Goal: Task Accomplishment & Management: Complete application form

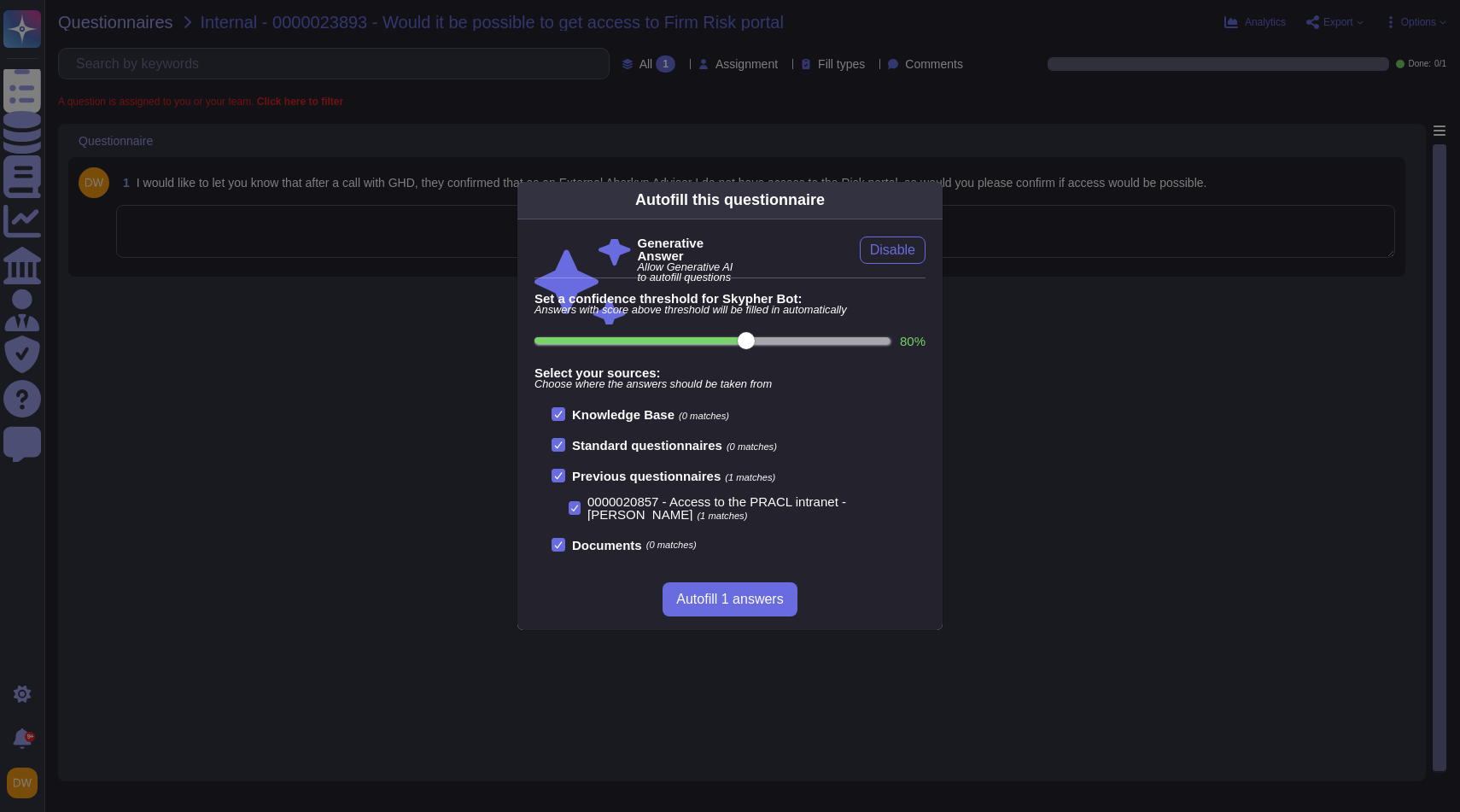
click at [932, 254] on icon at bounding box center [1096, 418] width 328 height 328
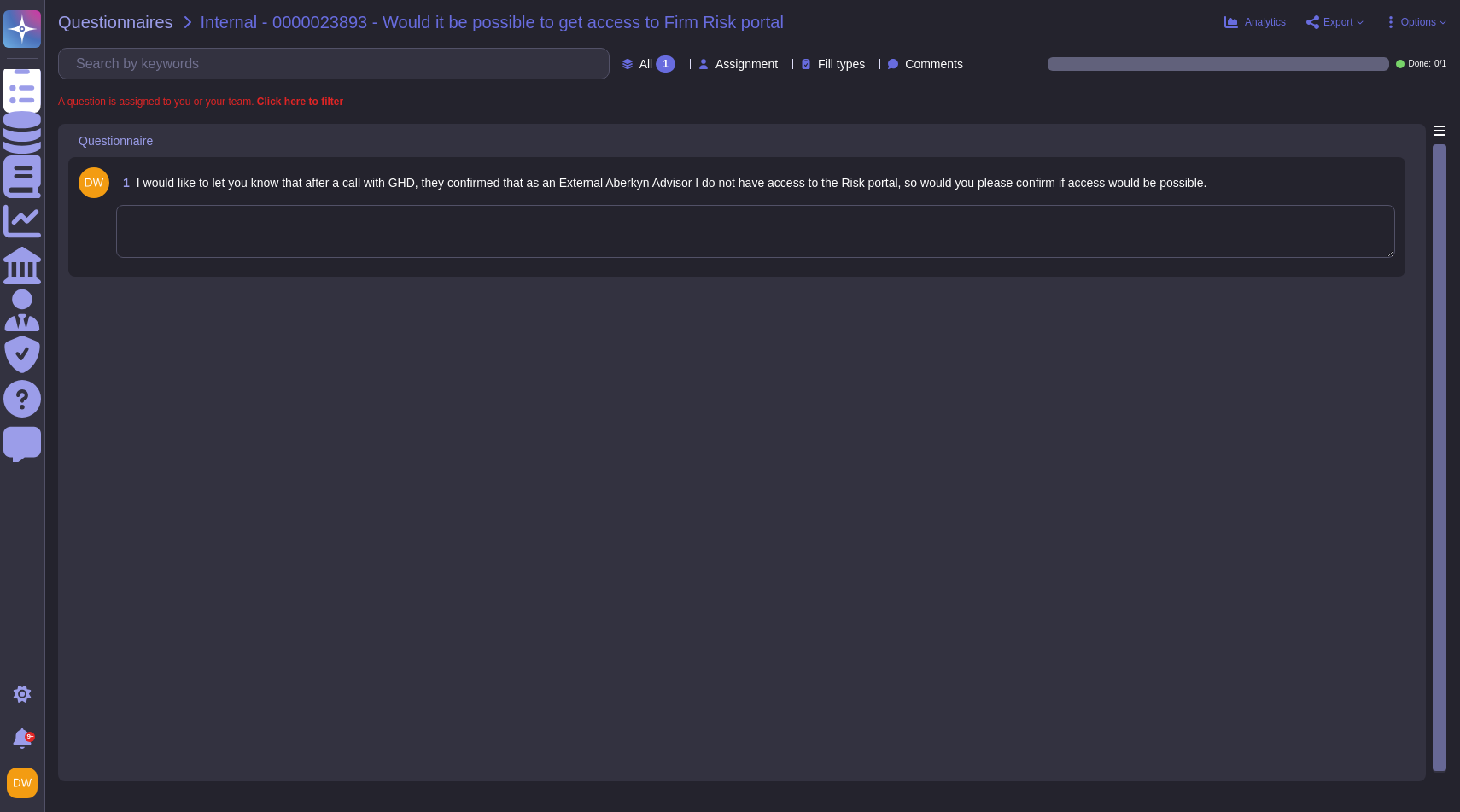
click at [679, 229] on textarea at bounding box center [756, 231] width 1279 height 53
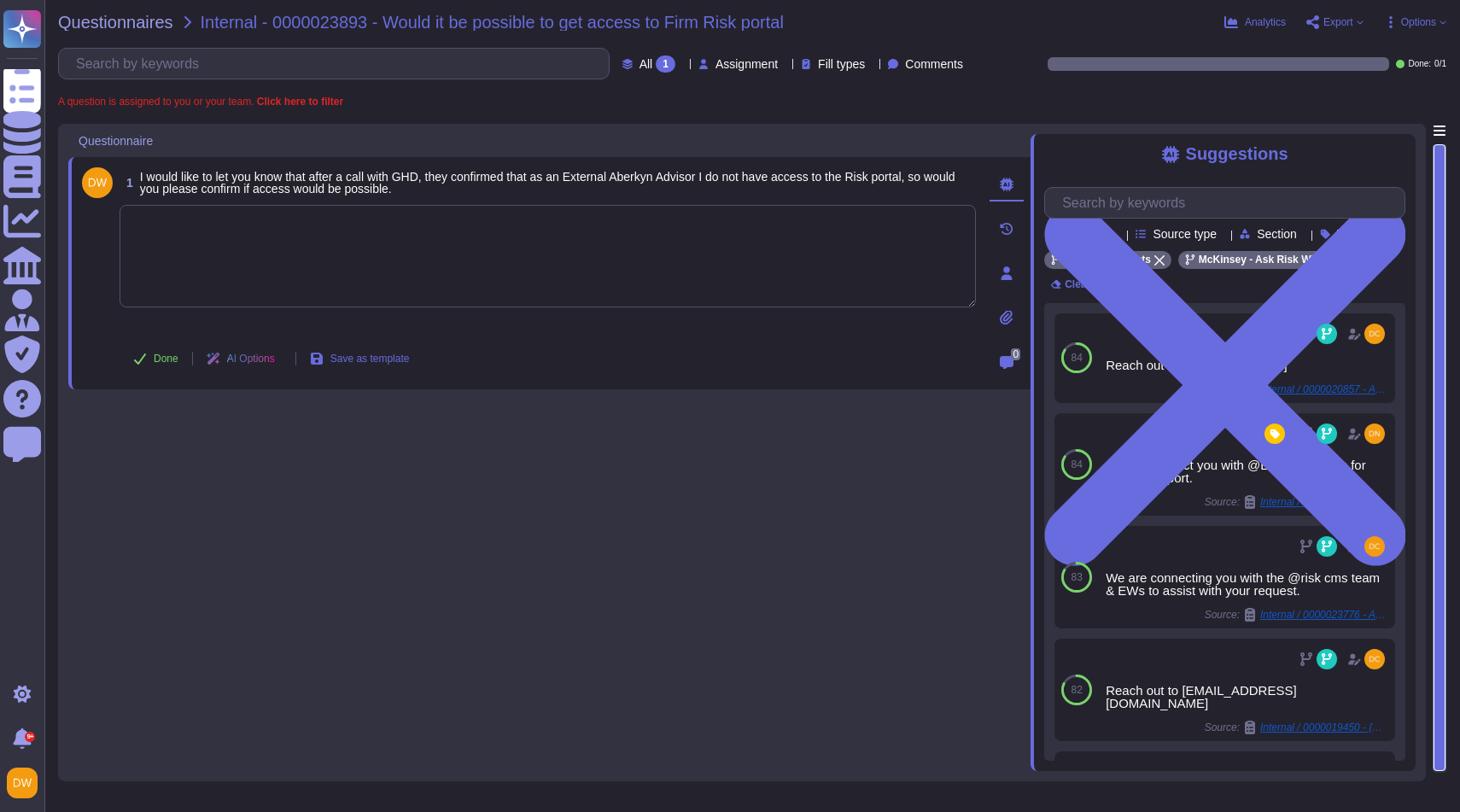
click at [353, 269] on textarea at bounding box center [547, 256] width 856 height 102
paste textarea "The access to certain internal systems is limited for Aberkyn Advisors in the s…"
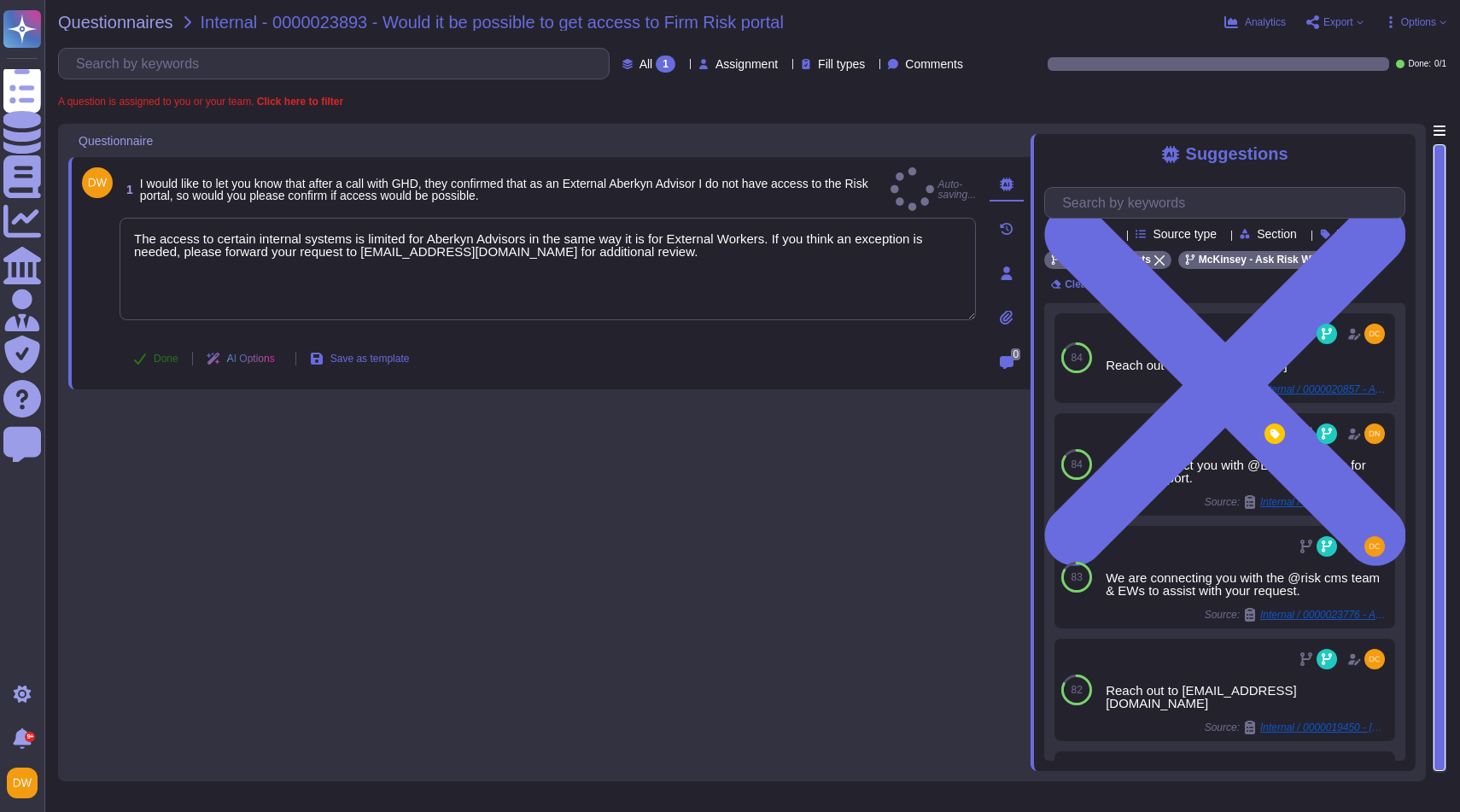
type textarea "The access to certain internal systems is limited for Aberkyn Advisors in the s…"
click at [163, 360] on span "Done" at bounding box center [167, 358] width 25 height 10
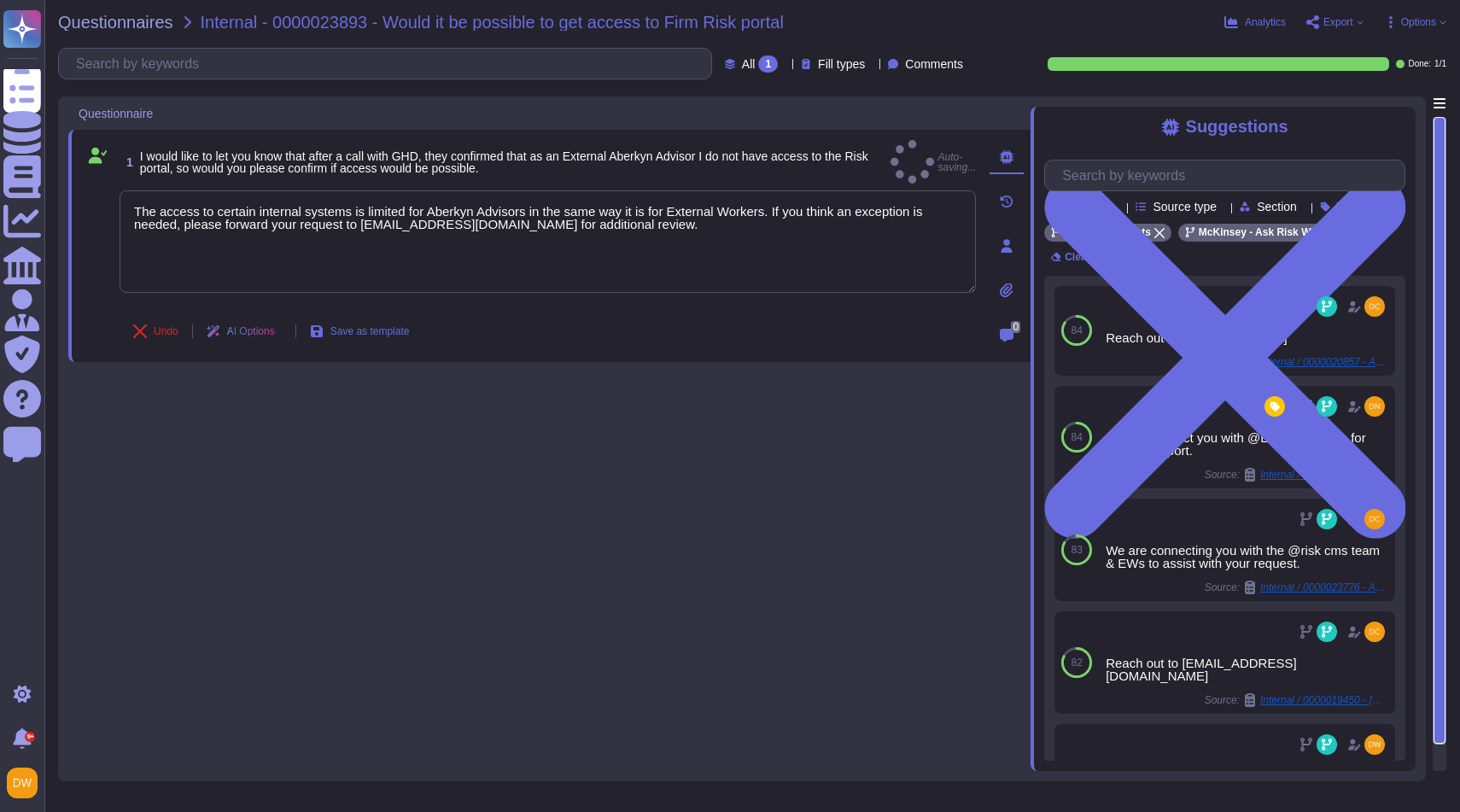
click at [153, 9] on div "Questionnaires Internal - 0000023893 - Would it be possible to get access to Fi…" at bounding box center [752, 406] width 1416 height 812
click at [148, 18] on span "Questionnaires" at bounding box center [116, 21] width 116 height 17
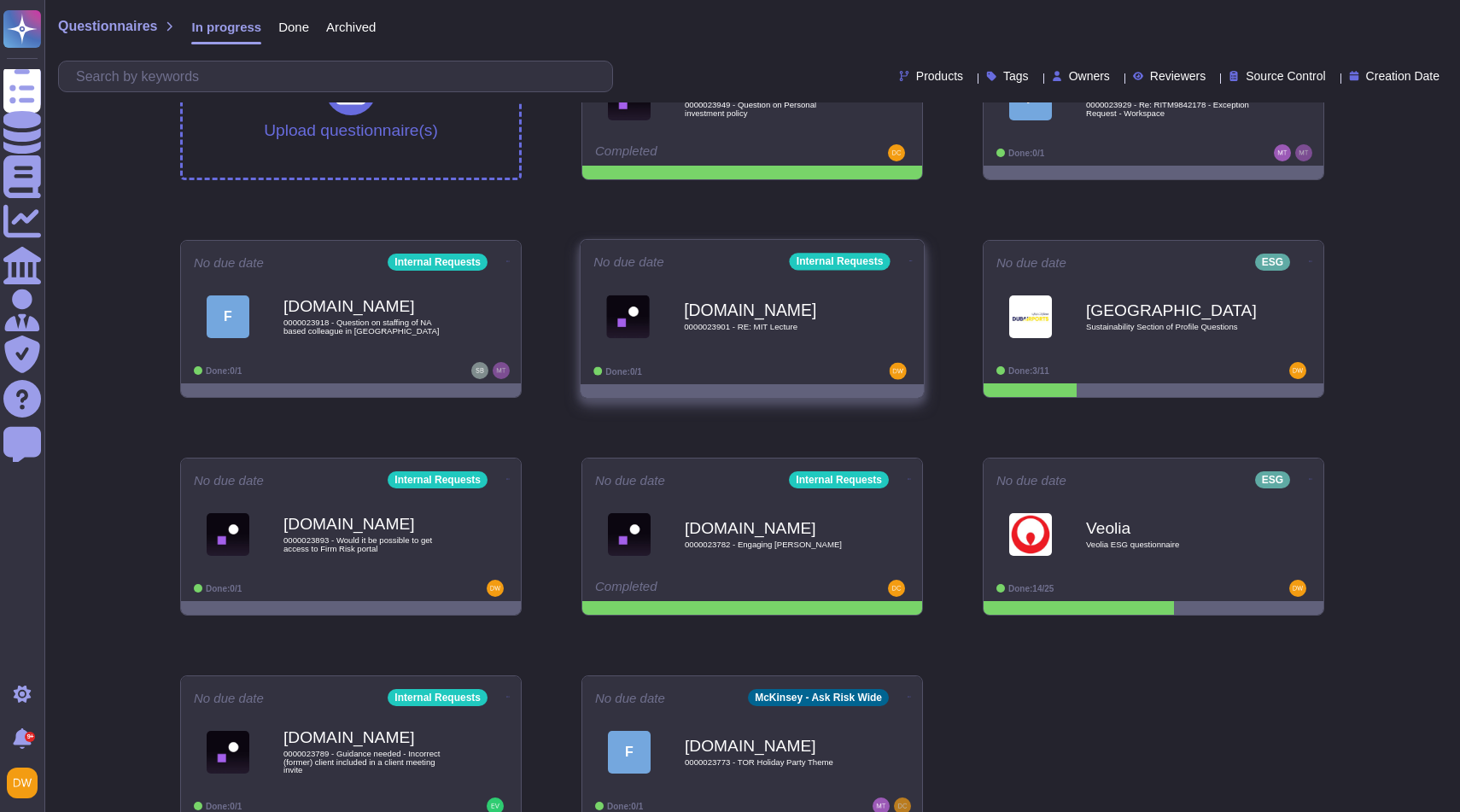
scroll to position [129, 0]
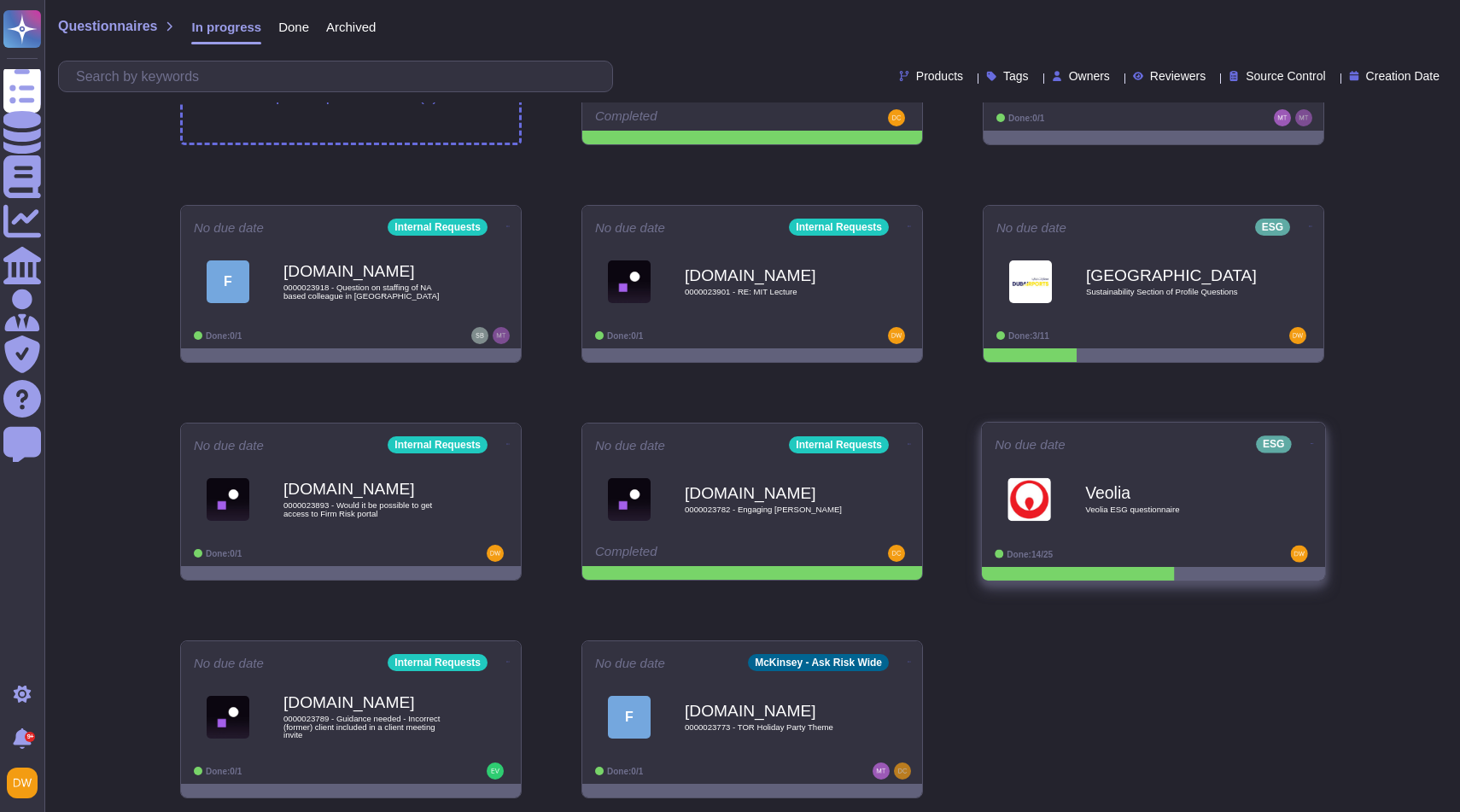
click at [1310, 441] on icon at bounding box center [1312, 443] width 4 height 4
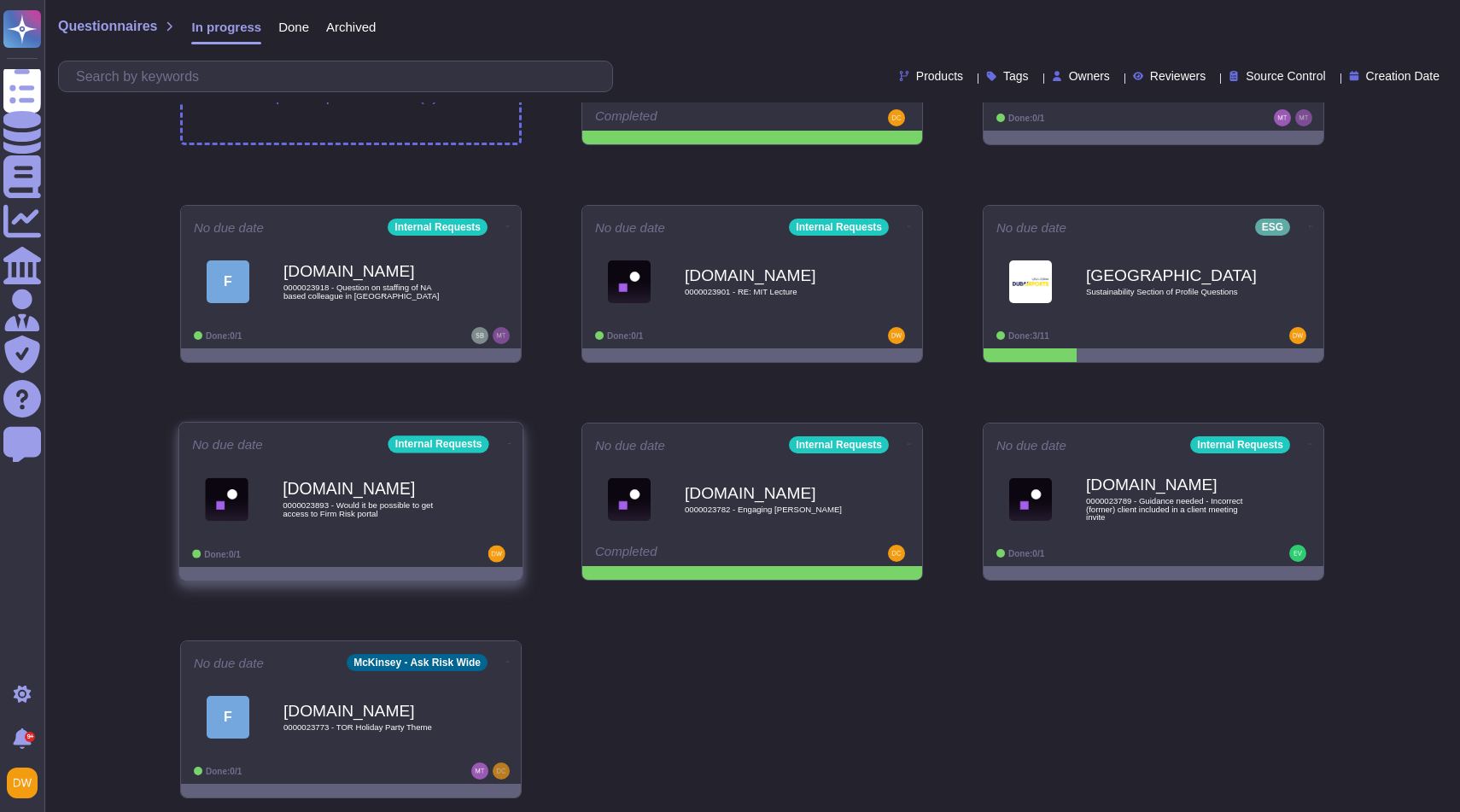
click at [380, 496] on b "[DOMAIN_NAME]" at bounding box center [369, 489] width 173 height 16
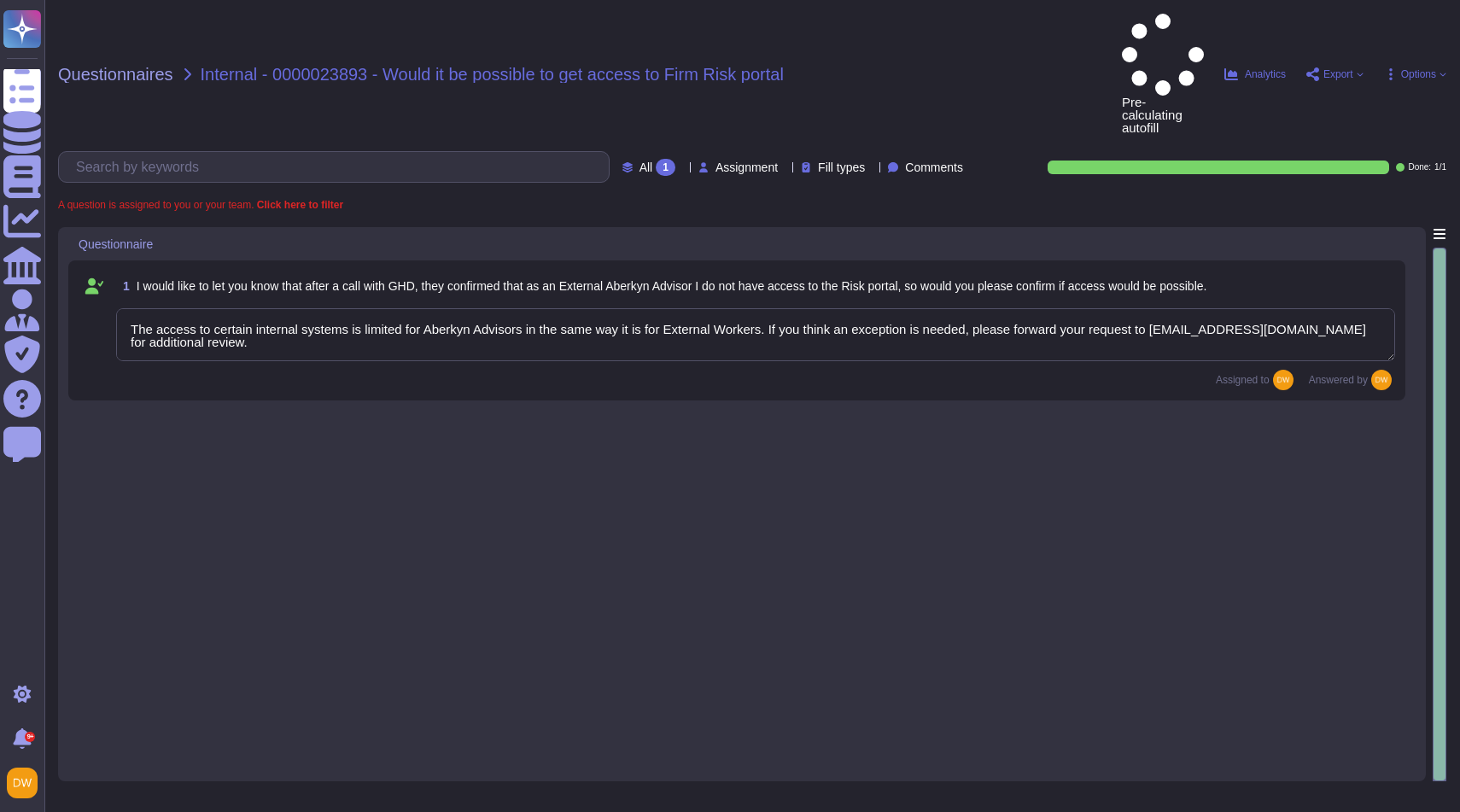
type textarea "The access to certain internal systems is limited for Aberkyn Advisors in the s…"
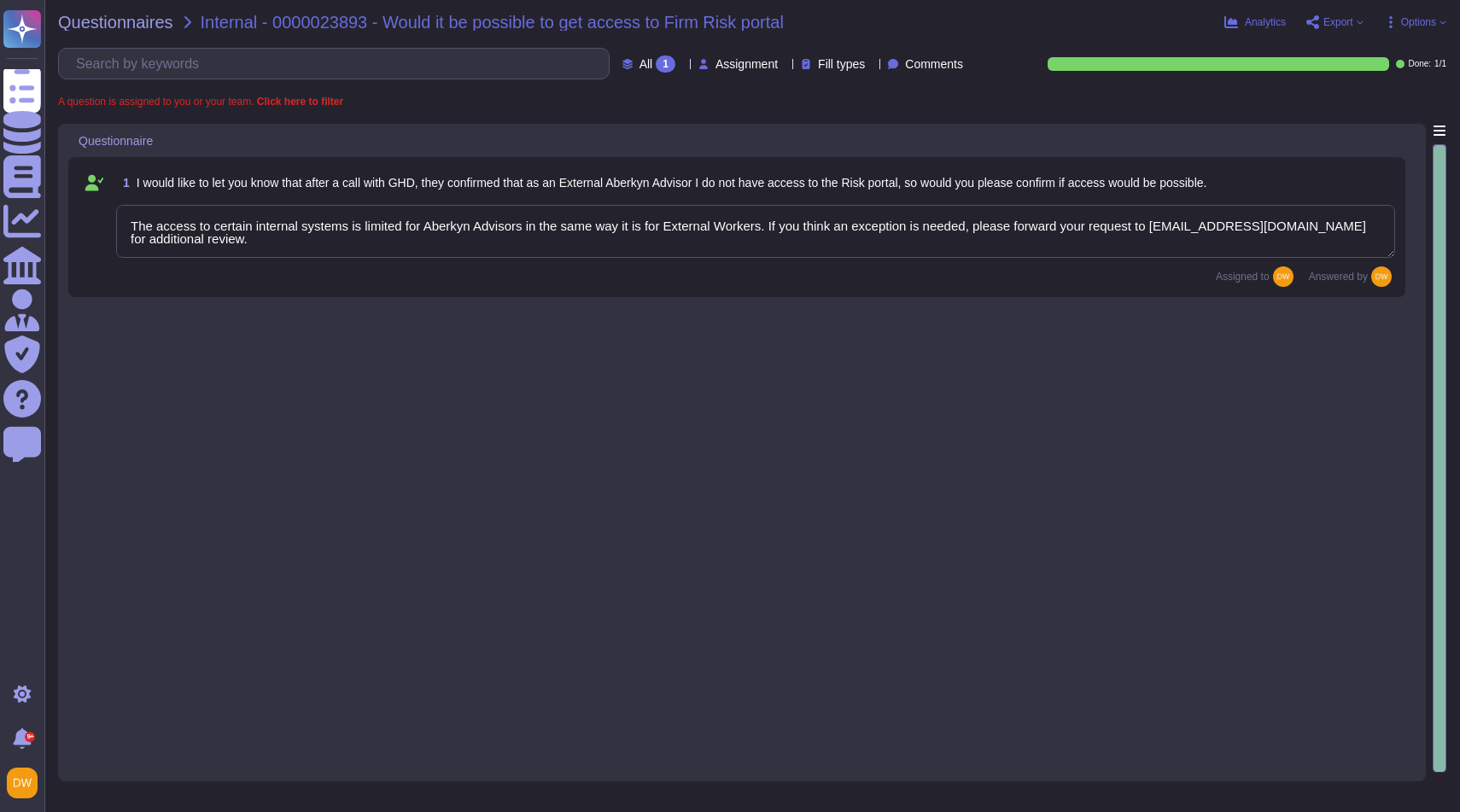
click at [124, 10] on div "Questionnaires Internal - 0000023893 - Would it be possible to get access to Fi…" at bounding box center [752, 406] width 1416 height 812
click at [124, 19] on span "Questionnaires" at bounding box center [116, 21] width 116 height 17
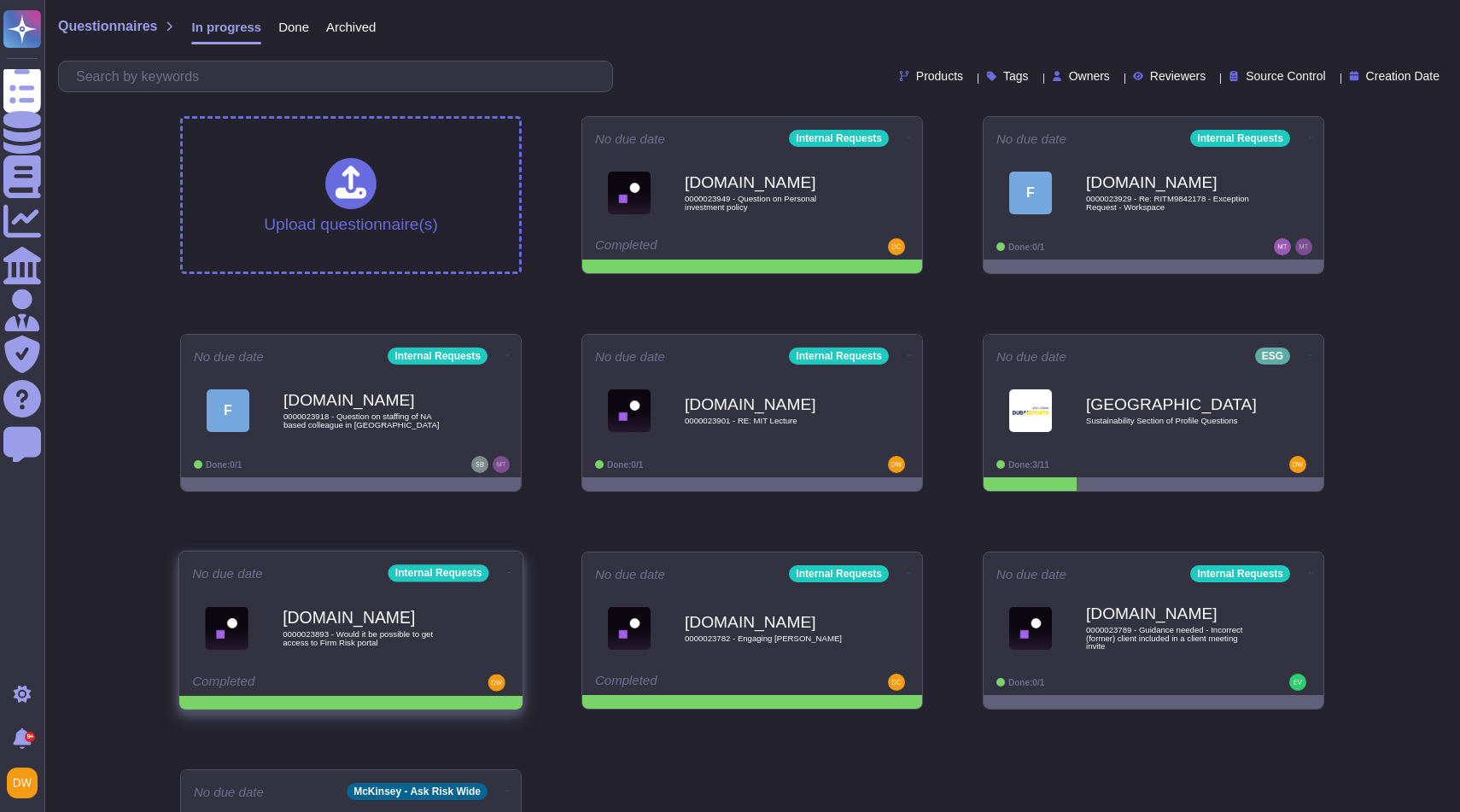
click at [508, 570] on icon at bounding box center [510, 572] width 4 height 4
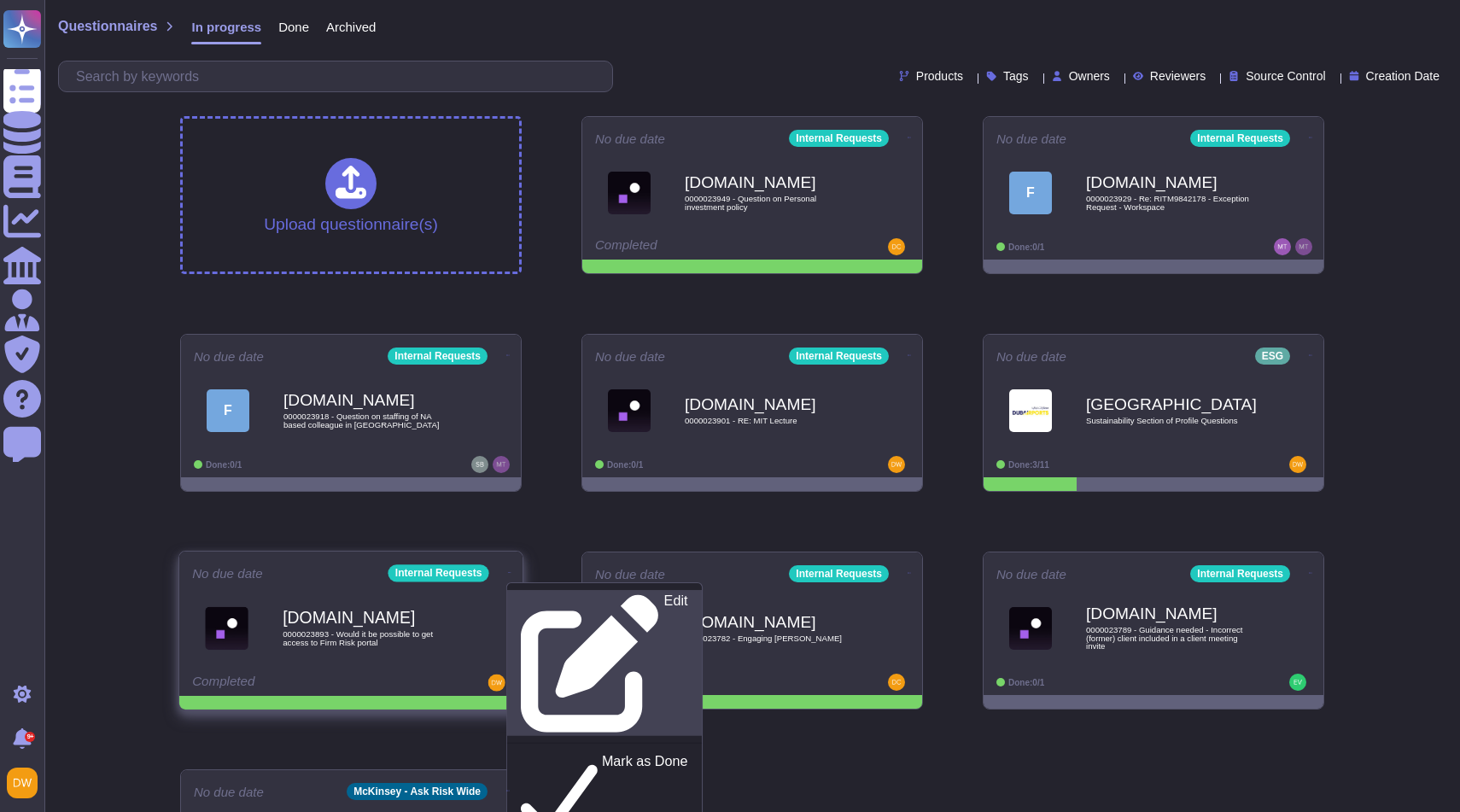
click at [521, 590] on link "Edit" at bounding box center [604, 662] width 194 height 146
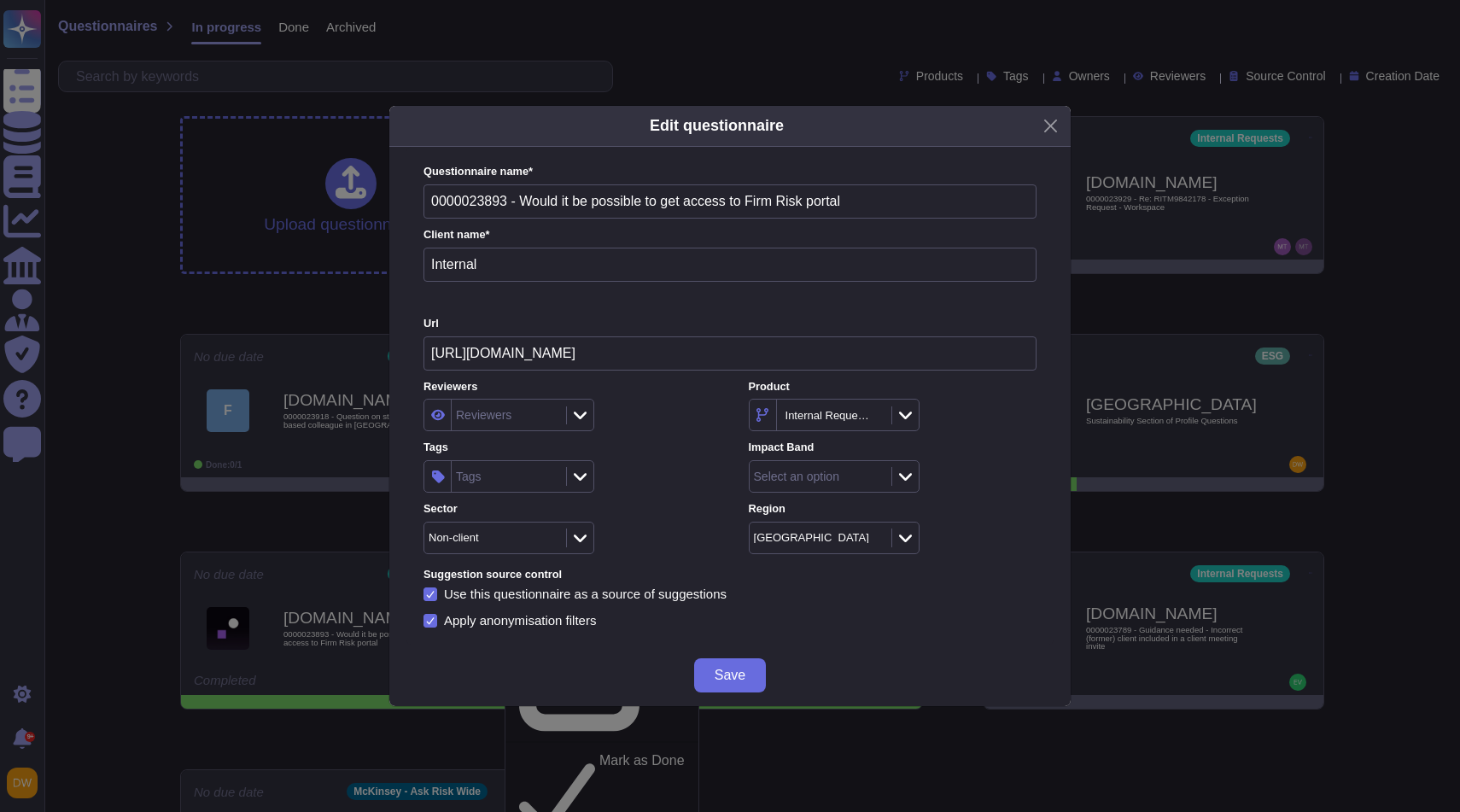
click at [502, 471] on div "Tags" at bounding box center [506, 476] width 110 height 30
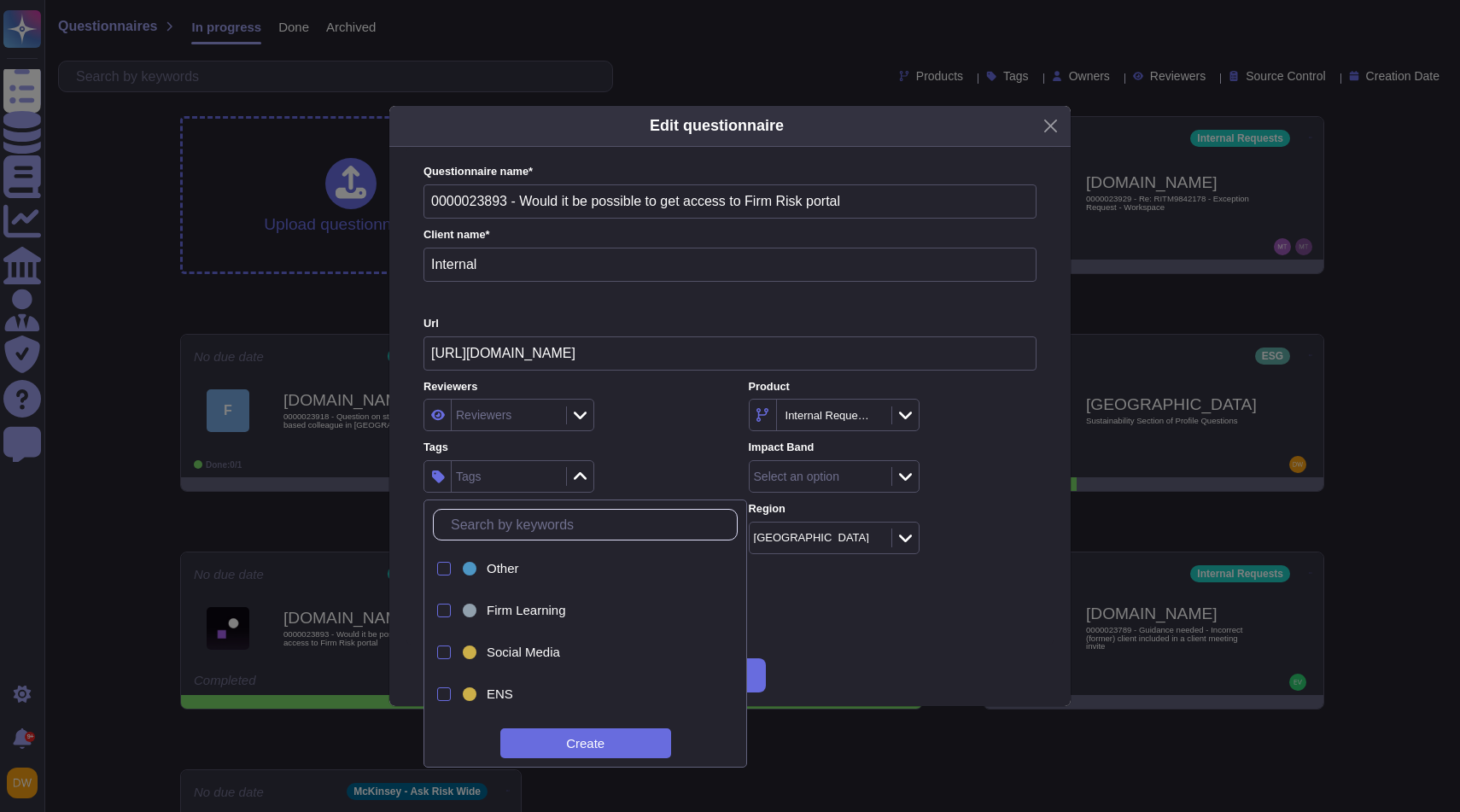
type input "hr"
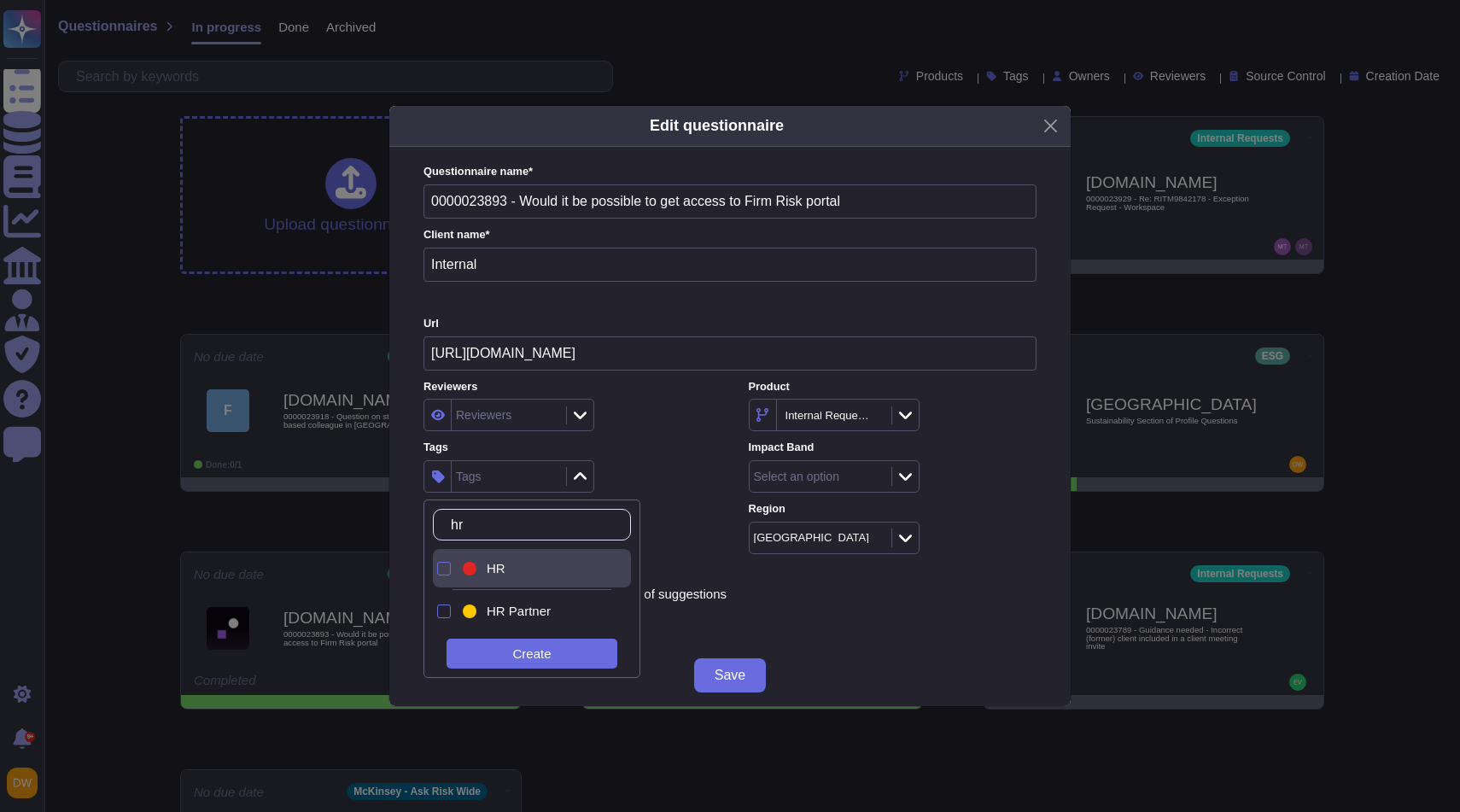
click at [511, 567] on div "HR" at bounding box center [545, 568] width 119 height 15
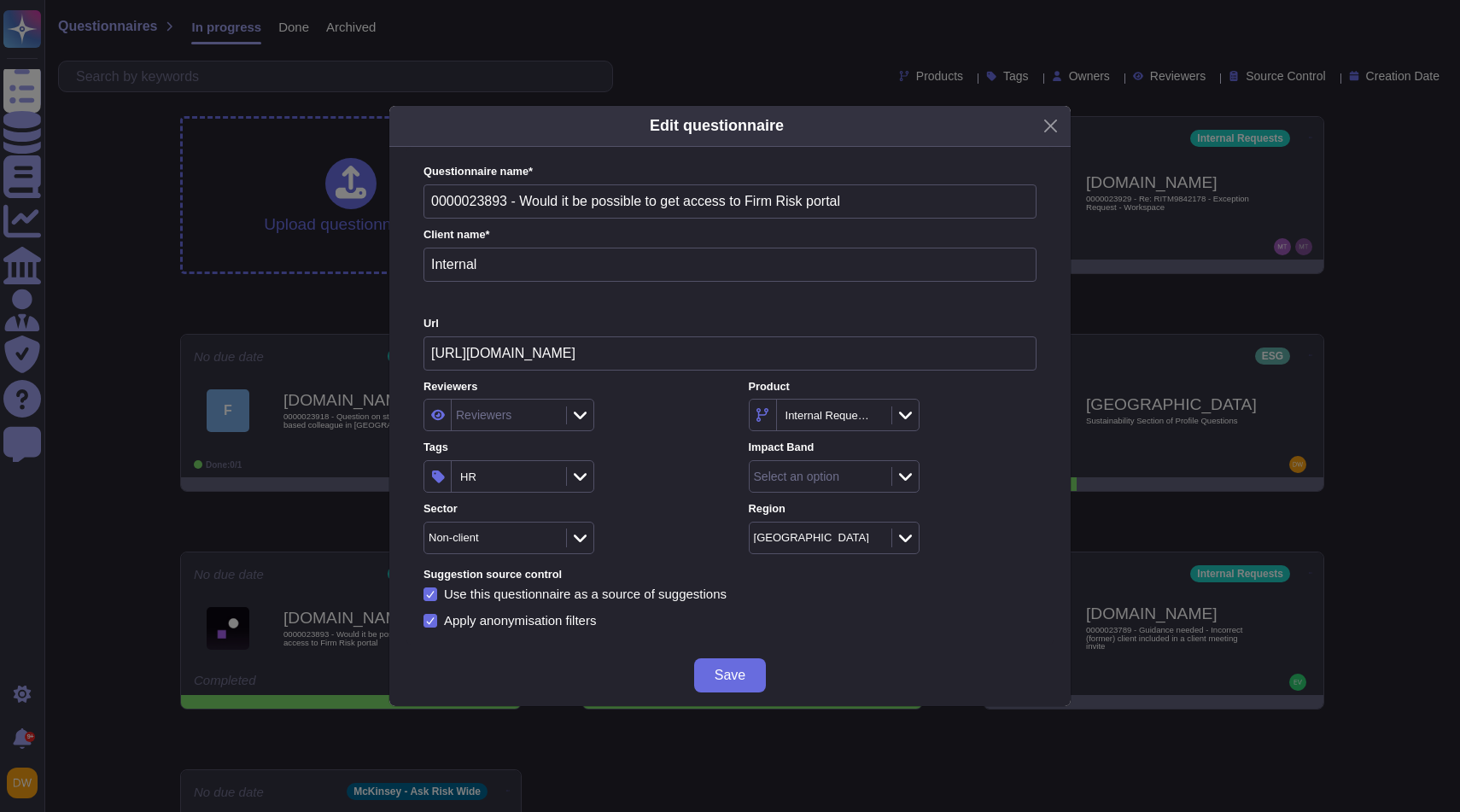
click at [662, 474] on div "HR" at bounding box center [567, 476] width 288 height 32
click at [726, 670] on span "Save" at bounding box center [730, 674] width 30 height 13
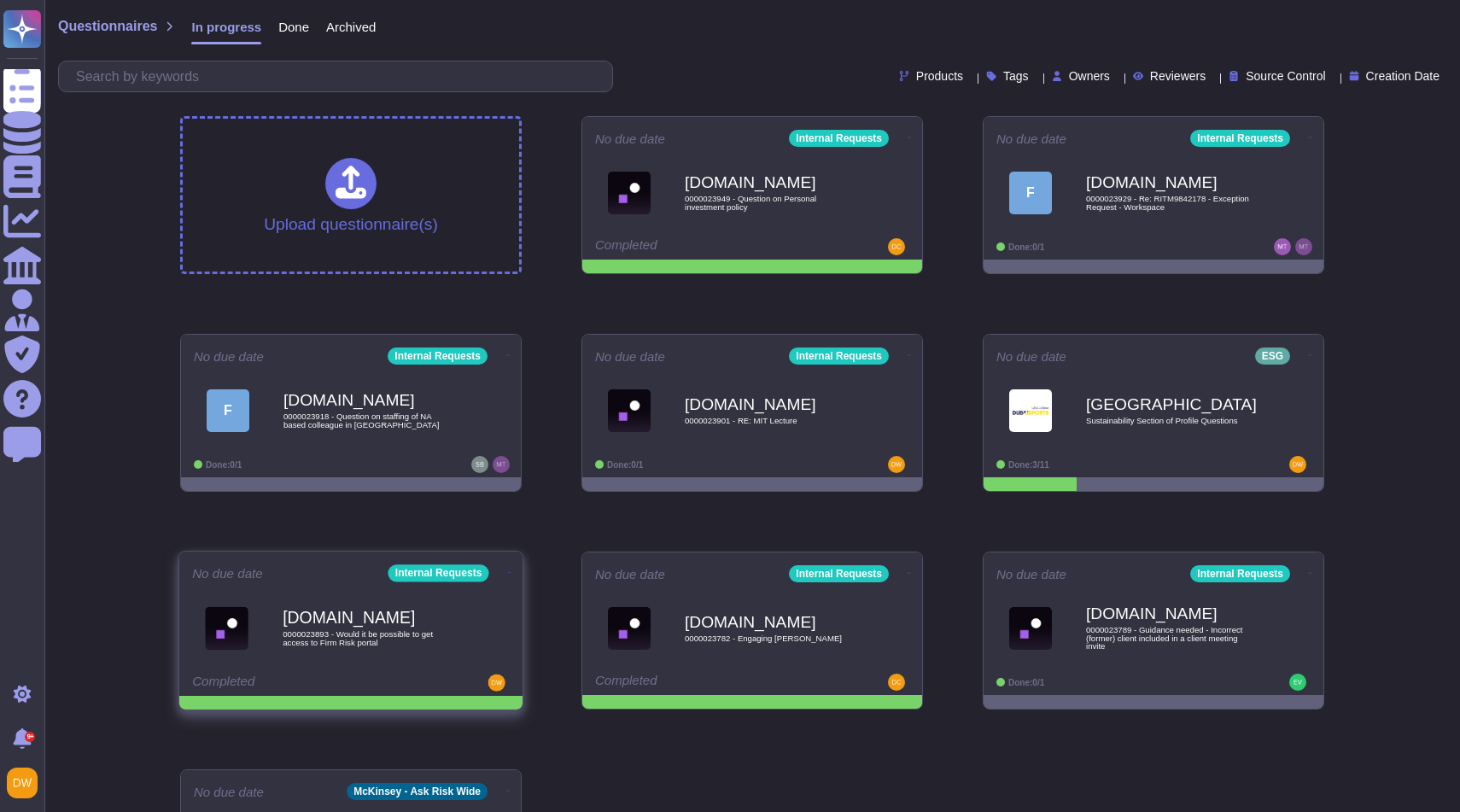
click at [508, 570] on icon at bounding box center [510, 572] width 4 height 4
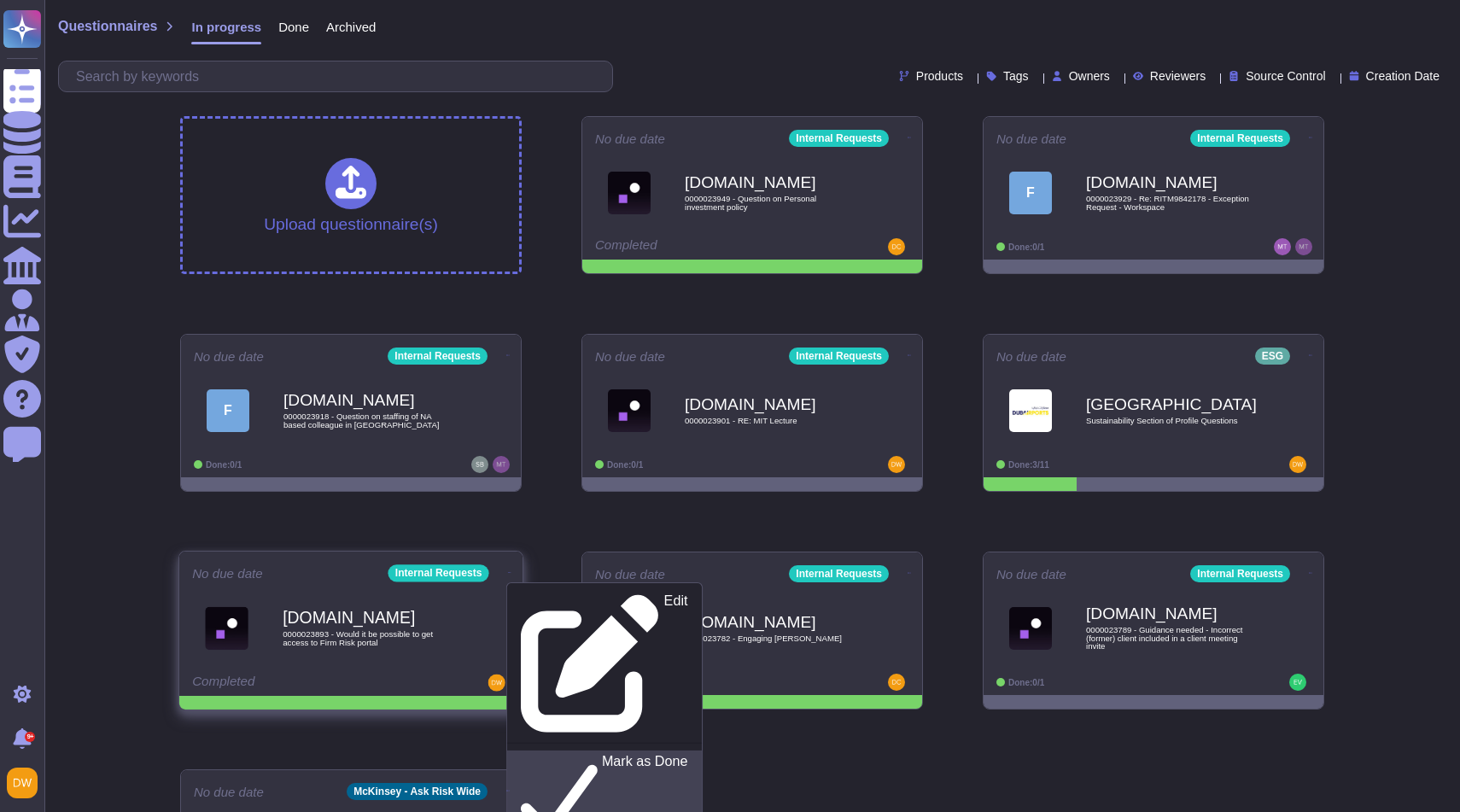
click at [542, 750] on link "Mark as Done" at bounding box center [604, 798] width 194 height 95
